Goal: Task Accomplishment & Management: Complete application form

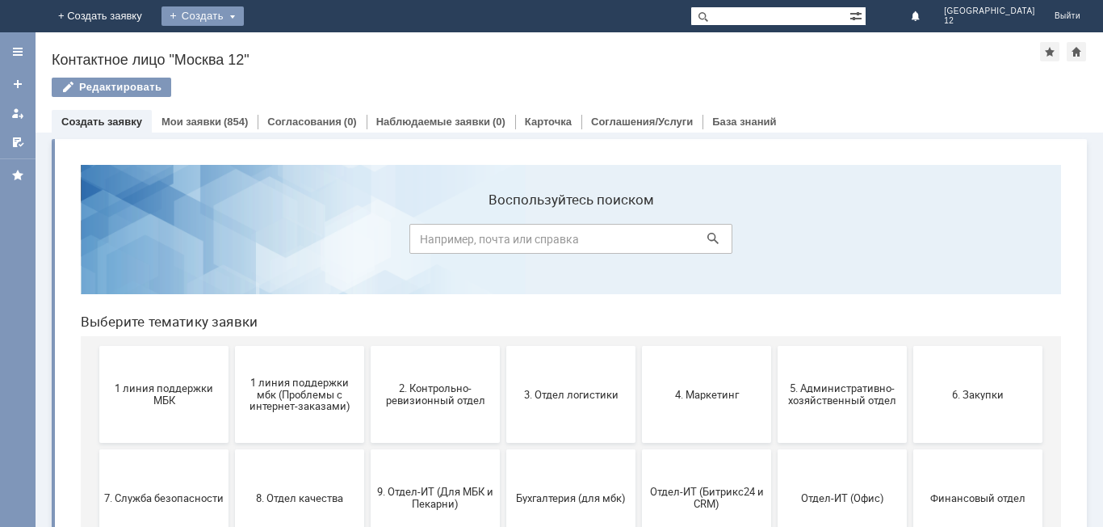
click at [244, 16] on div "Создать" at bounding box center [203, 15] width 82 height 19
click at [288, 42] on link "Заявка" at bounding box center [226, 48] width 123 height 19
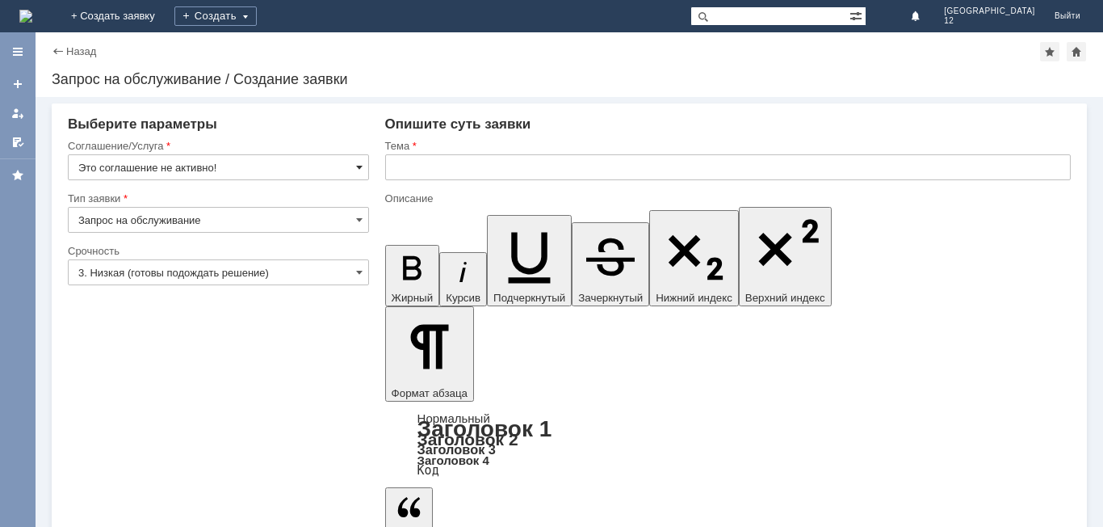
click at [362, 163] on span at bounding box center [359, 167] width 6 height 13
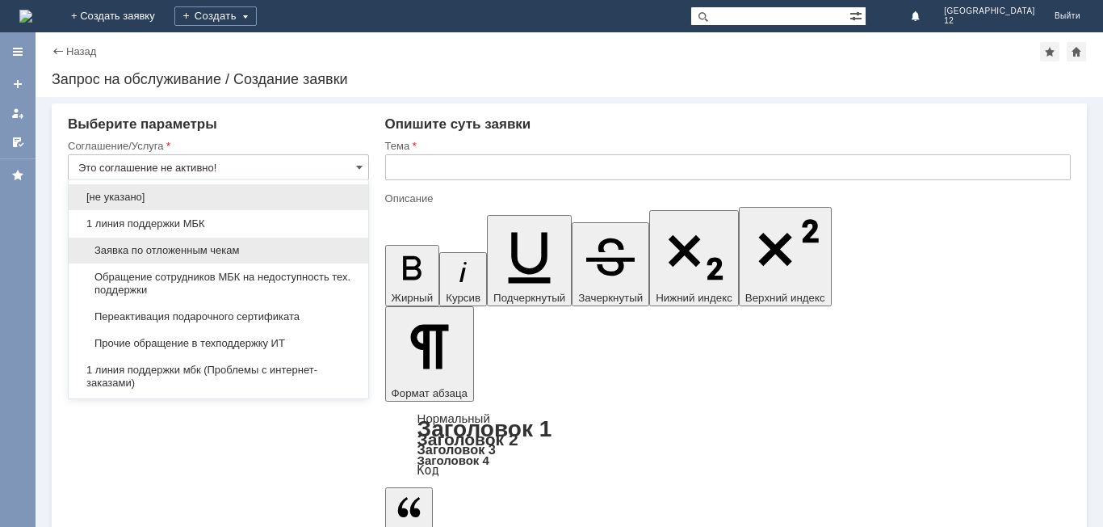
click at [174, 250] on span "Заявка по отложенным чекам" at bounding box center [218, 250] width 280 height 13
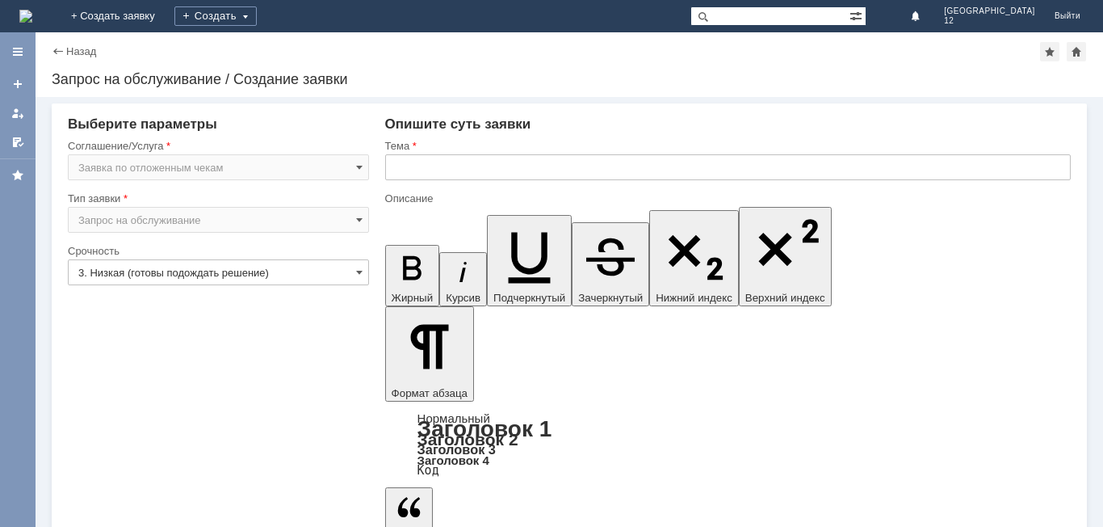
type input "Заявка по отложенным чекам"
click at [359, 275] on span at bounding box center [359, 272] width 6 height 13
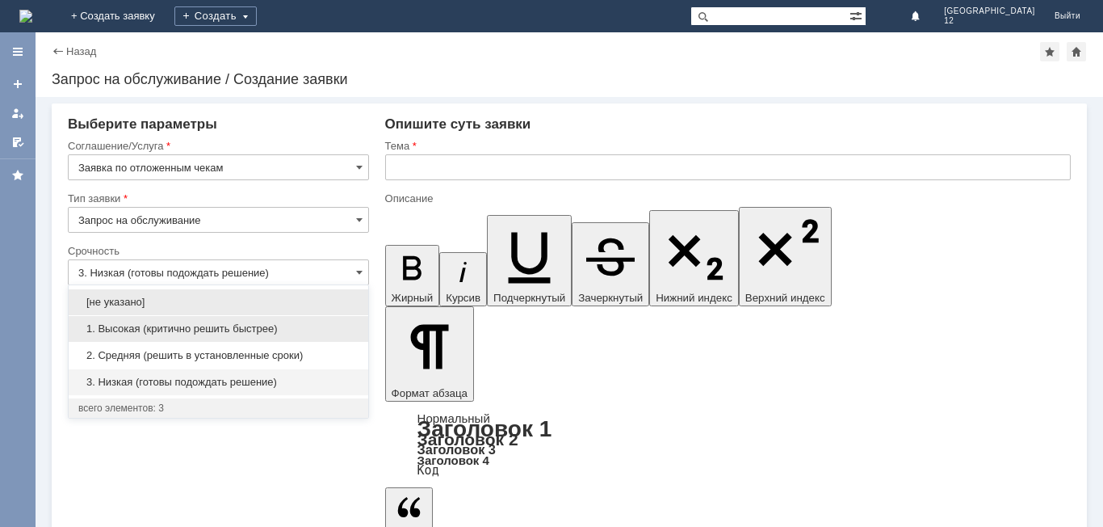
click at [191, 328] on span "1. Высокая (критично решить быстрее)" at bounding box center [218, 328] width 280 height 13
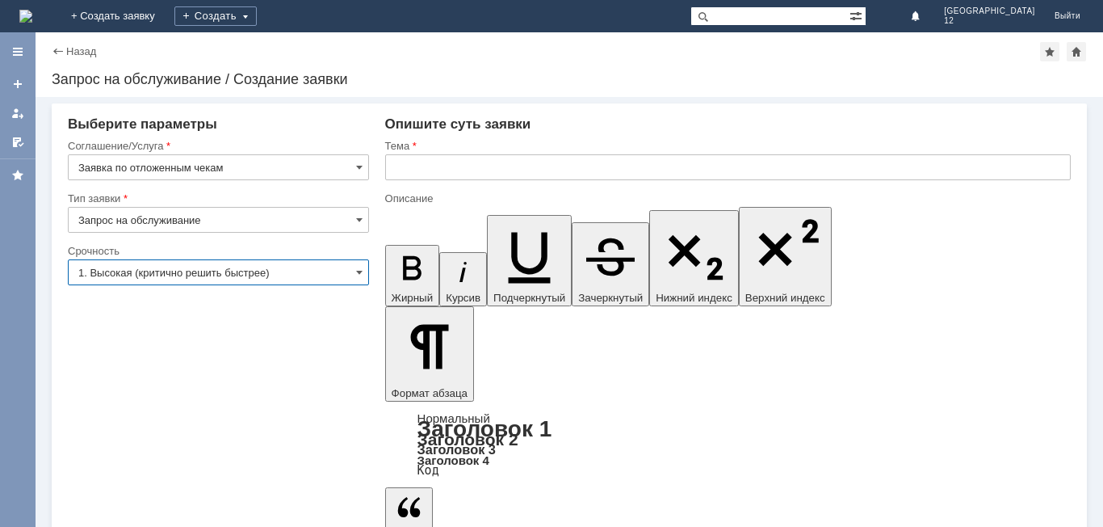
type input "1. Высокая (критично решить быстрее)"
click at [477, 167] on input "text" at bounding box center [728, 167] width 686 height 26
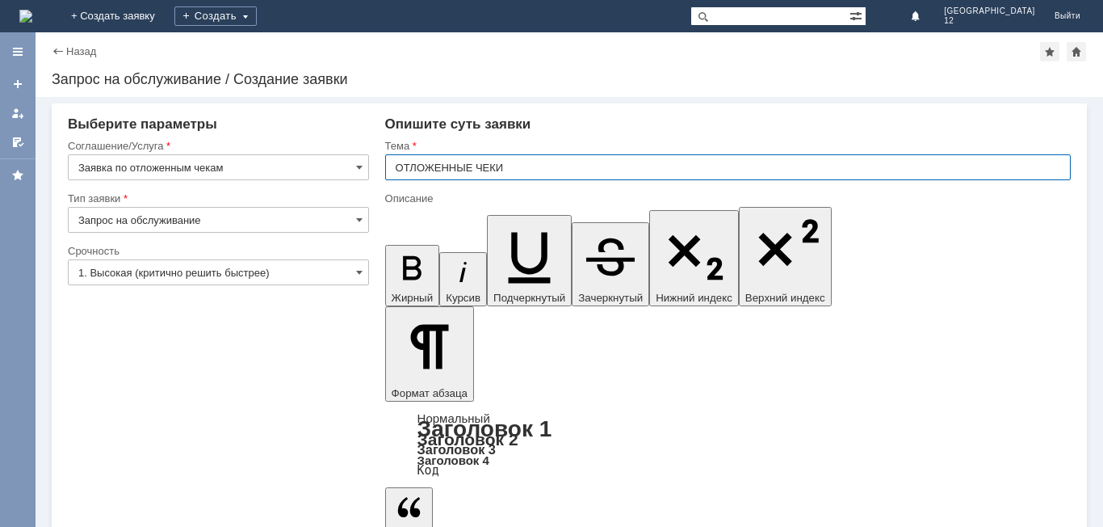
type input "ОТЛОЖЕННЫЕ ЧЕКИ"
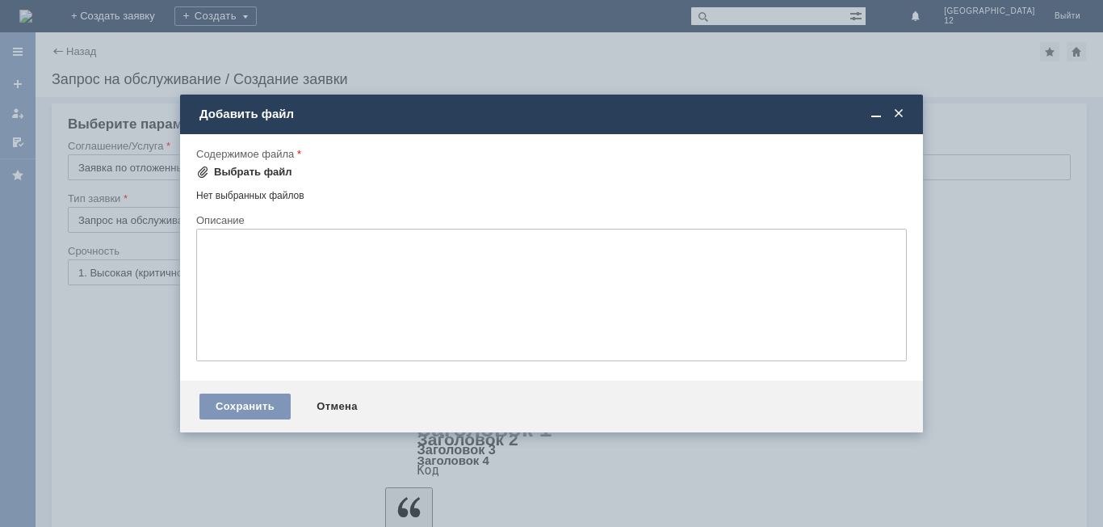
click at [243, 170] on div "Выбрать файл" at bounding box center [253, 172] width 78 height 13
